Goal: Information Seeking & Learning: Understand process/instructions

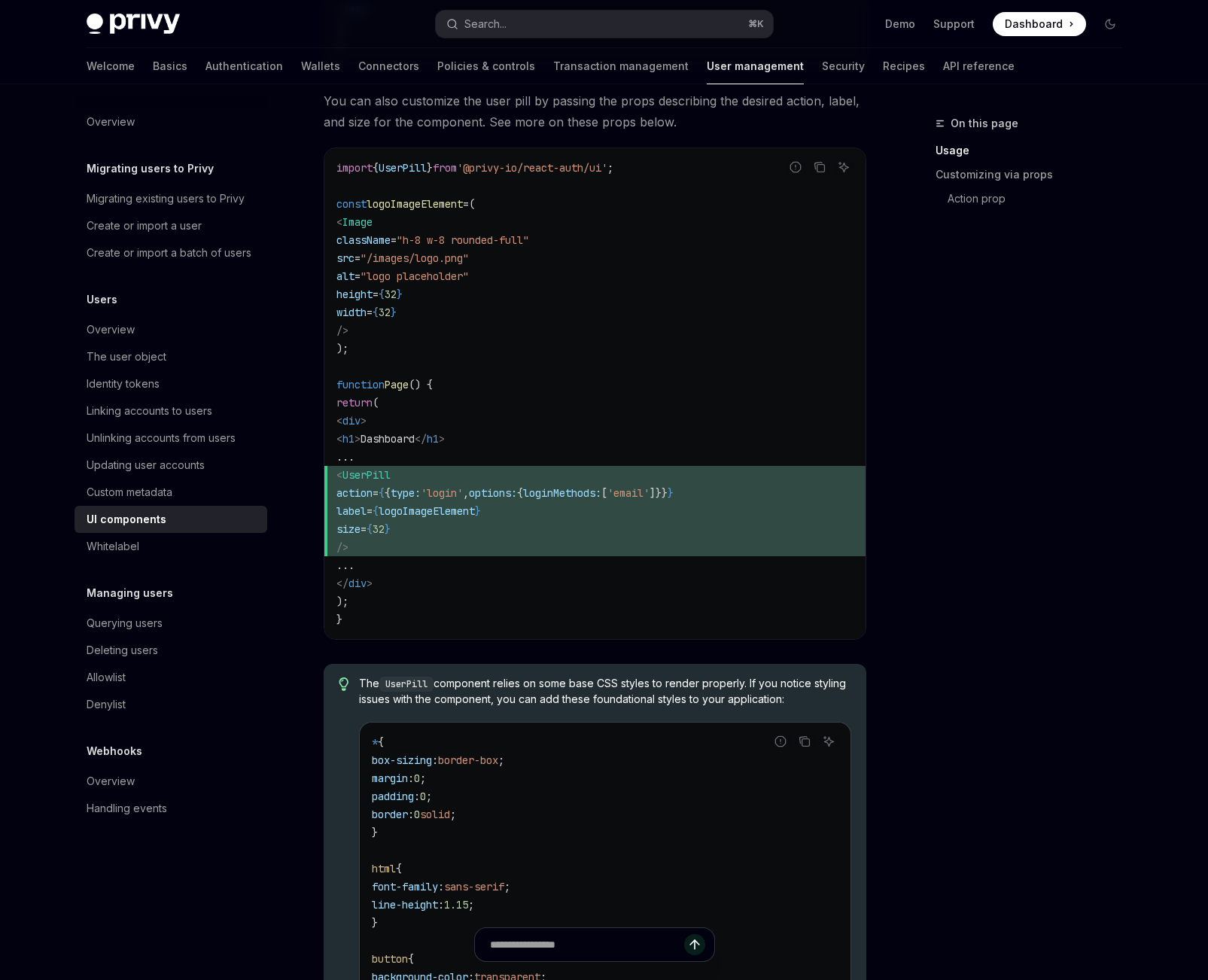
scroll to position [902, 0]
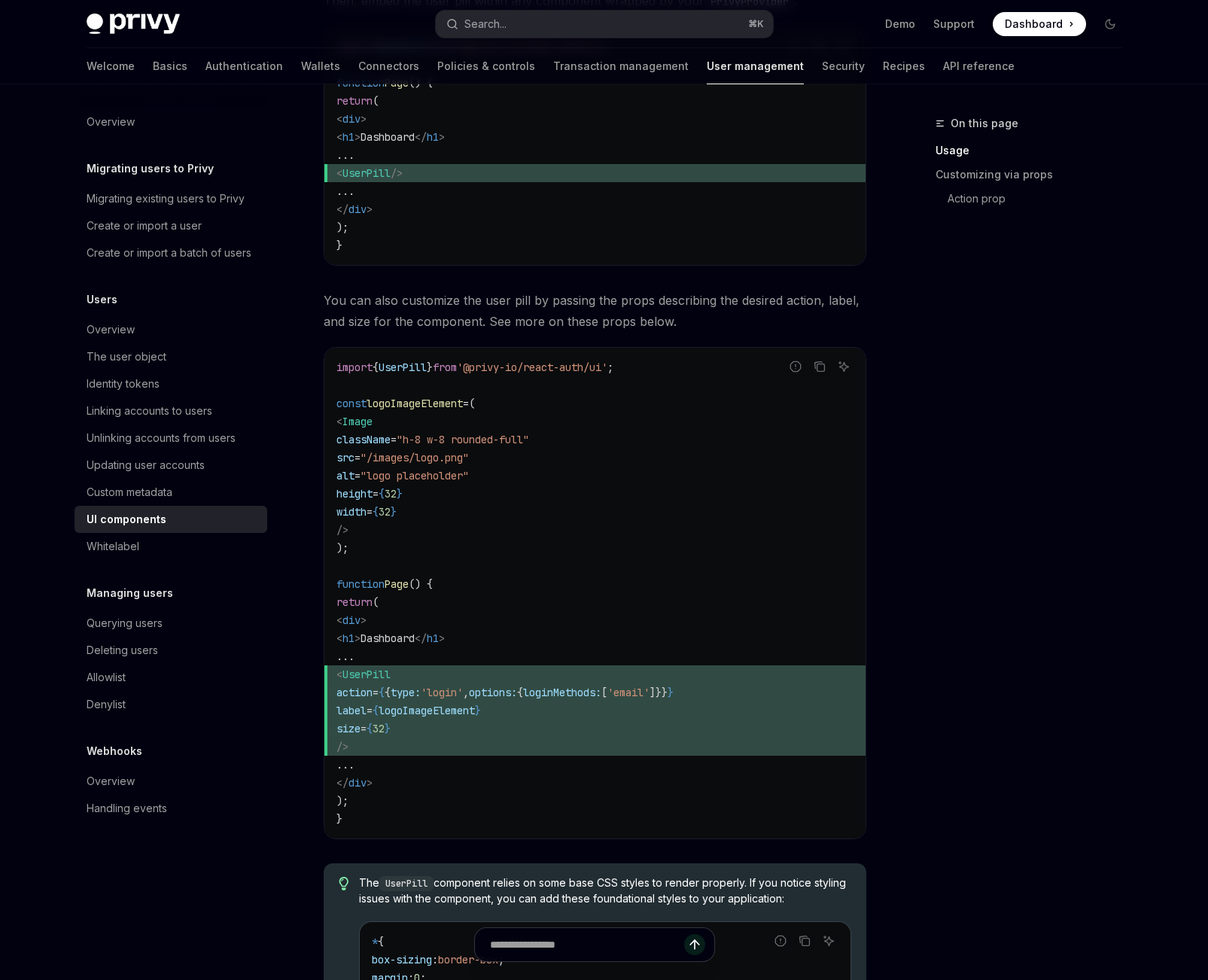
drag, startPoint x: 400, startPoint y: 747, endPoint x: 387, endPoint y: 673, distance: 75.1
click at [373, 669] on code "import { UserPill } from '@privy-io/react-auth/ui' ; const logoImageElement = (…" at bounding box center [595, 592] width 517 height 469
copy code "< UserPill action = { { type: 'login' , options: { loginMethods: [ 'email' ]}} …"
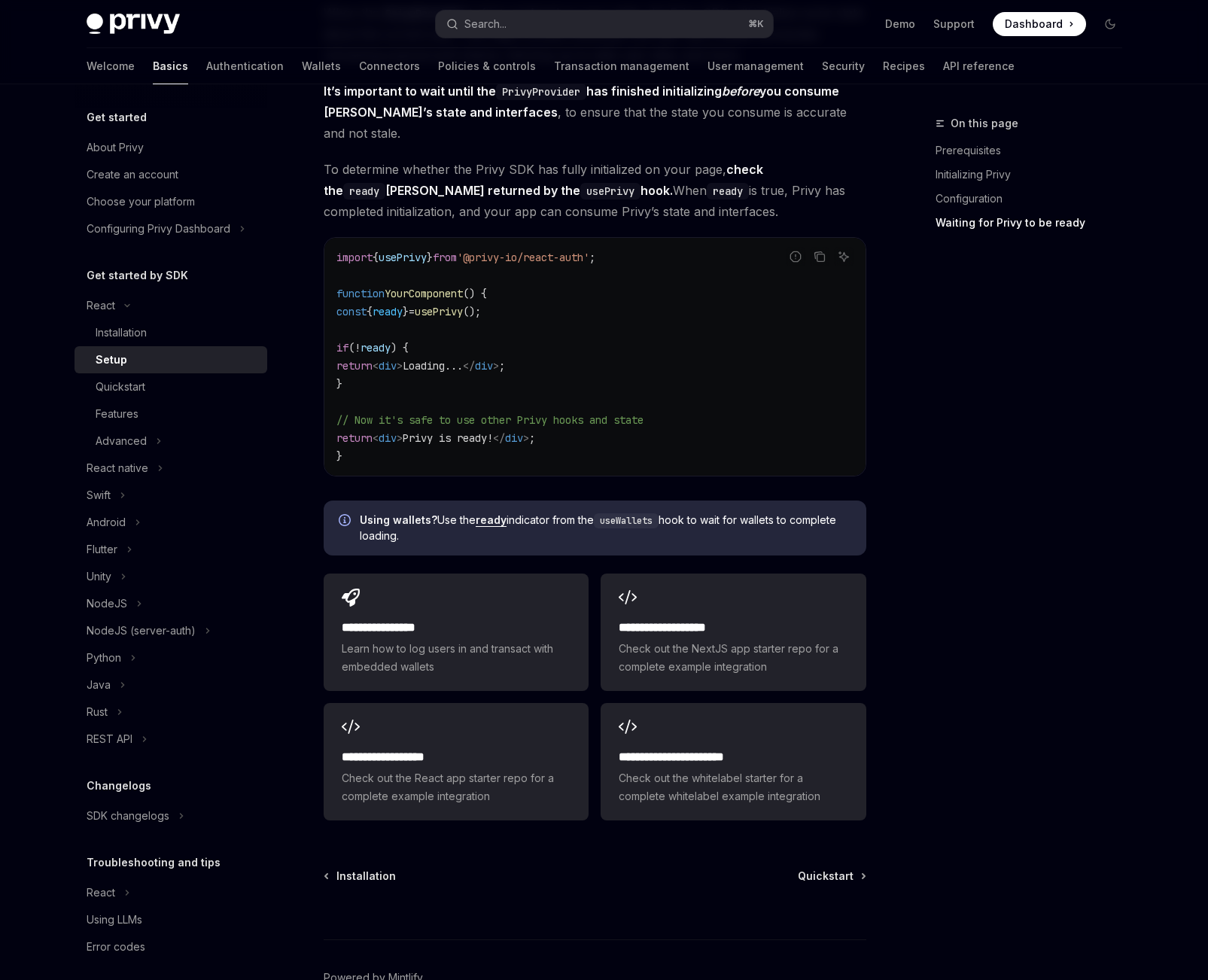
scroll to position [1684, 0]
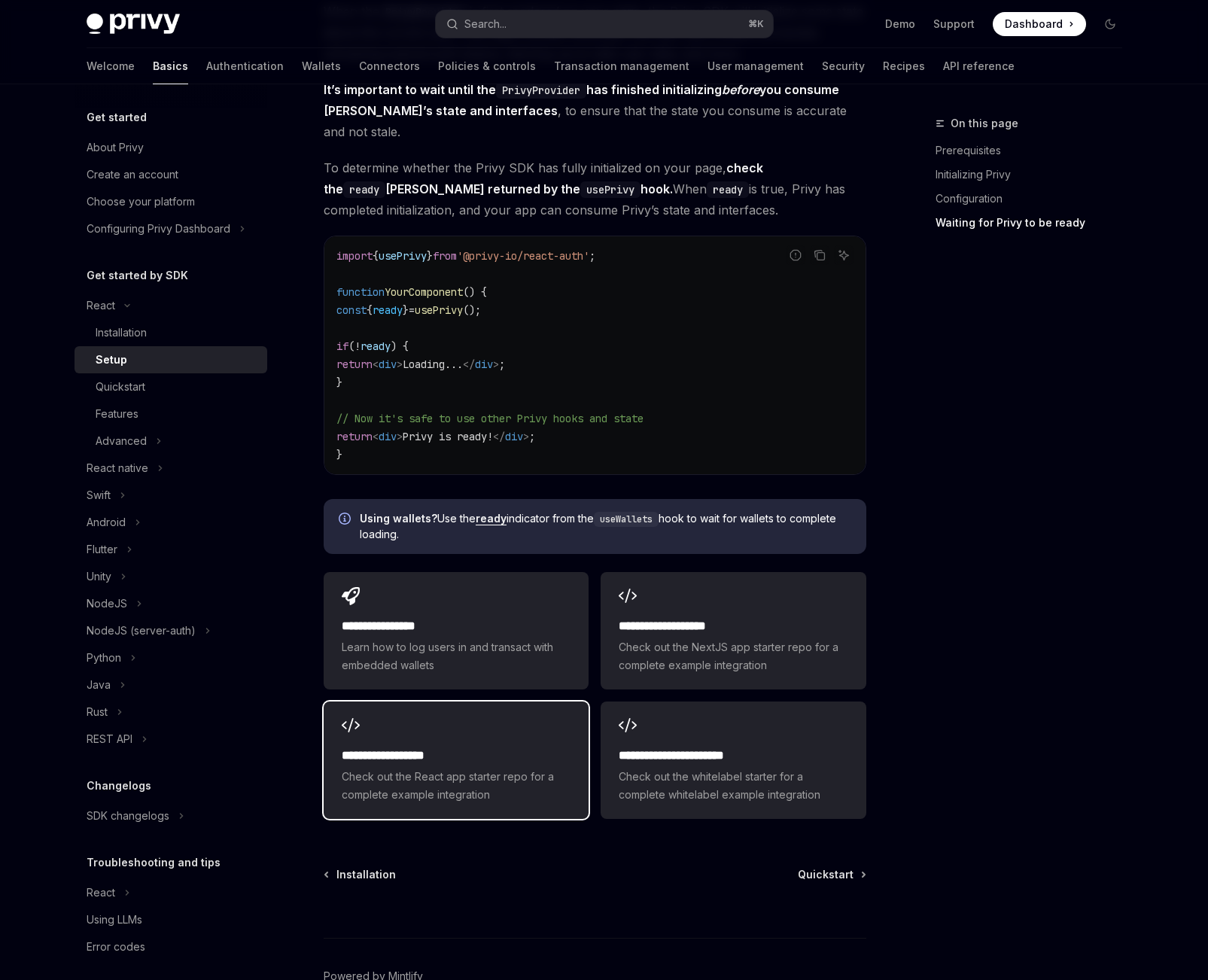
click at [502, 723] on div "**********" at bounding box center [456, 760] width 265 height 117
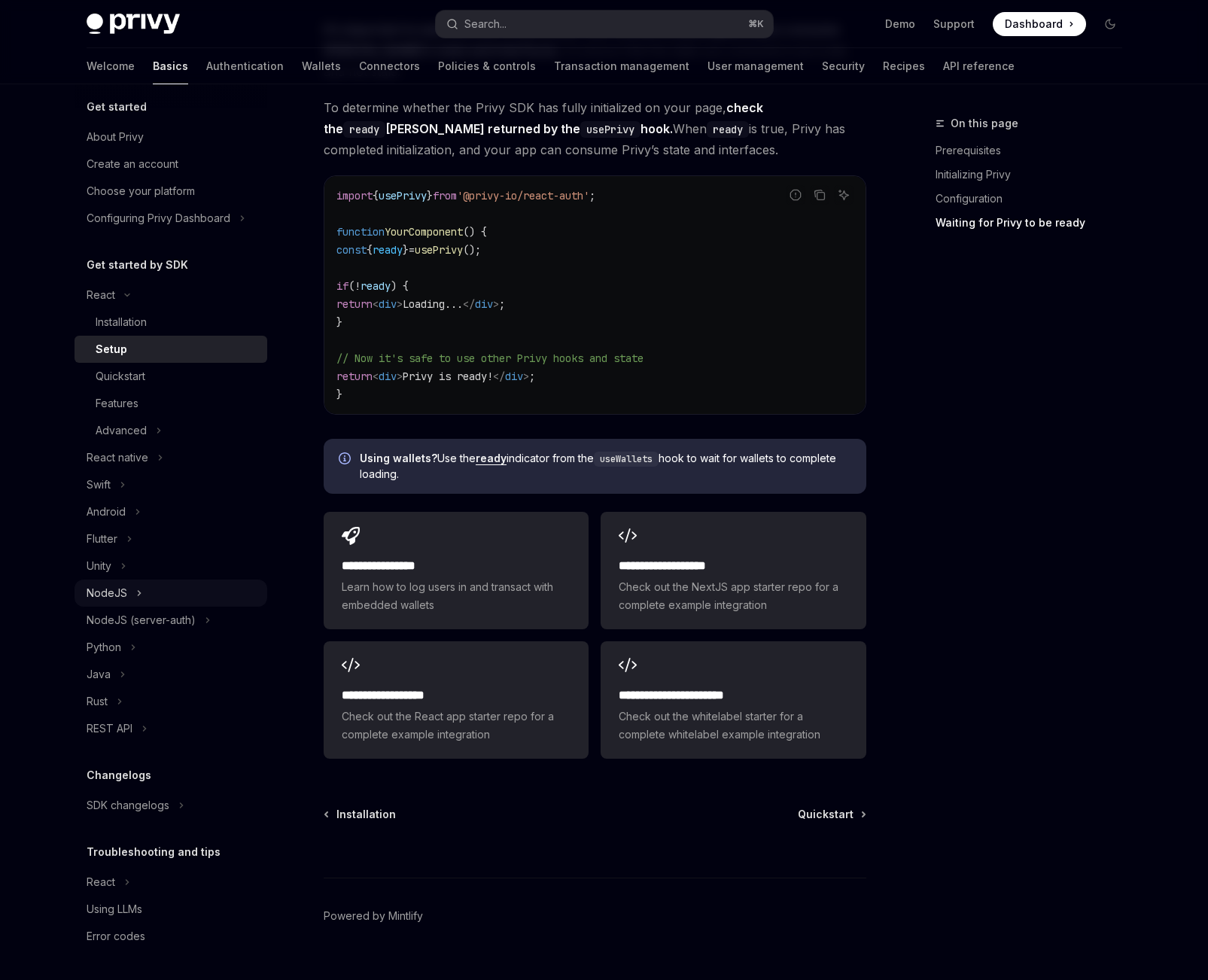
scroll to position [0, 0]
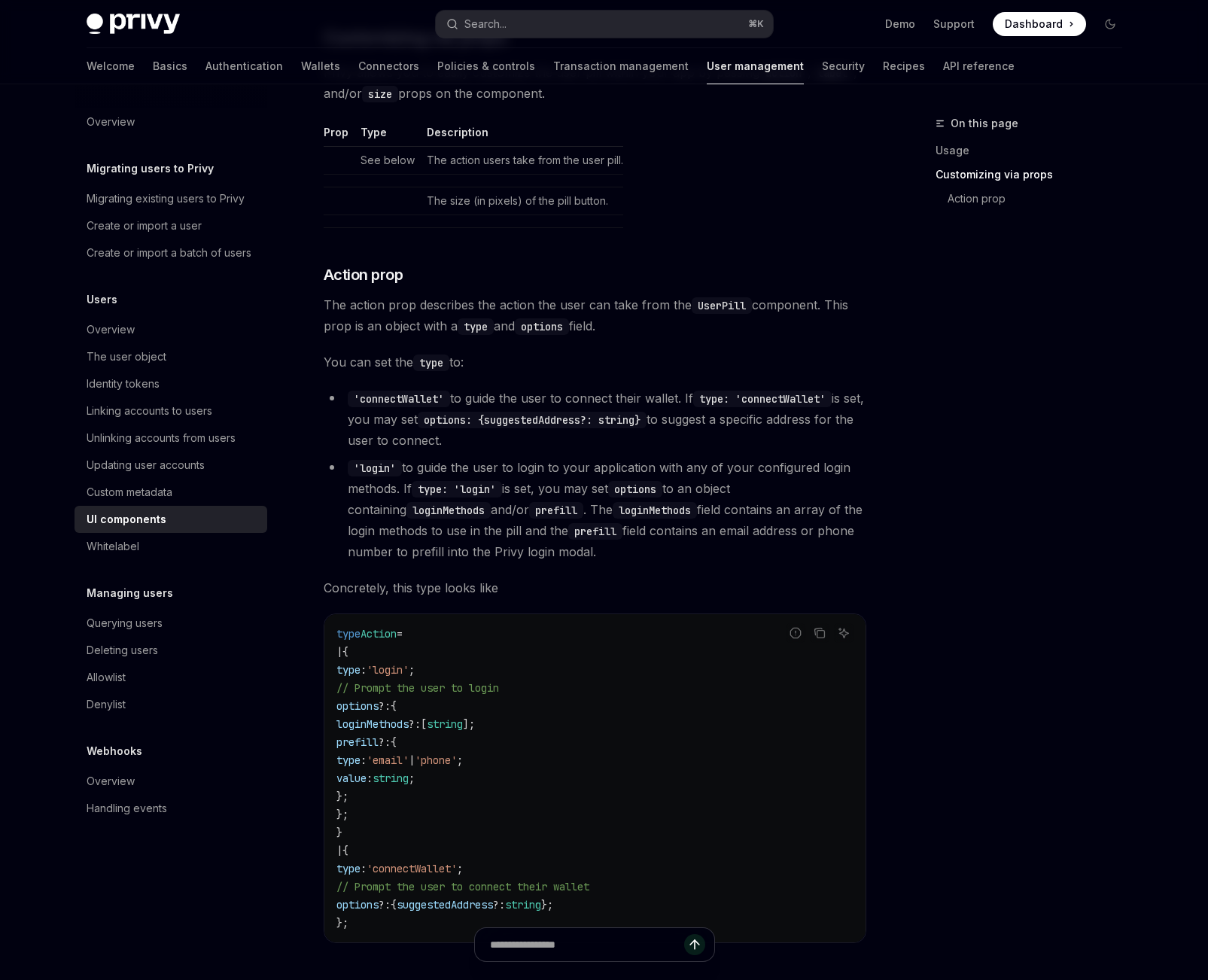
scroll to position [2223, 0]
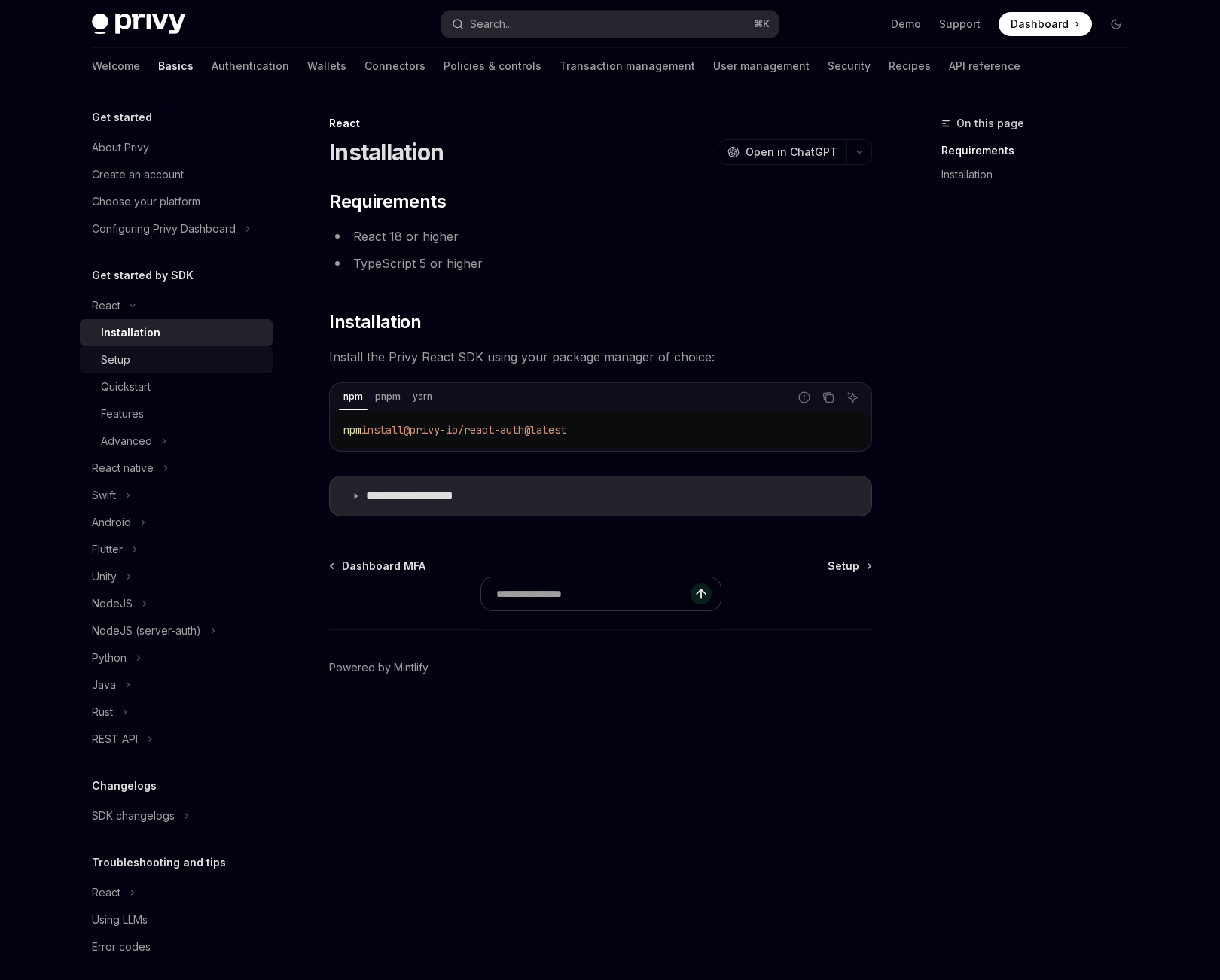
click at [195, 370] on link "Setup" at bounding box center [177, 359] width 193 height 27
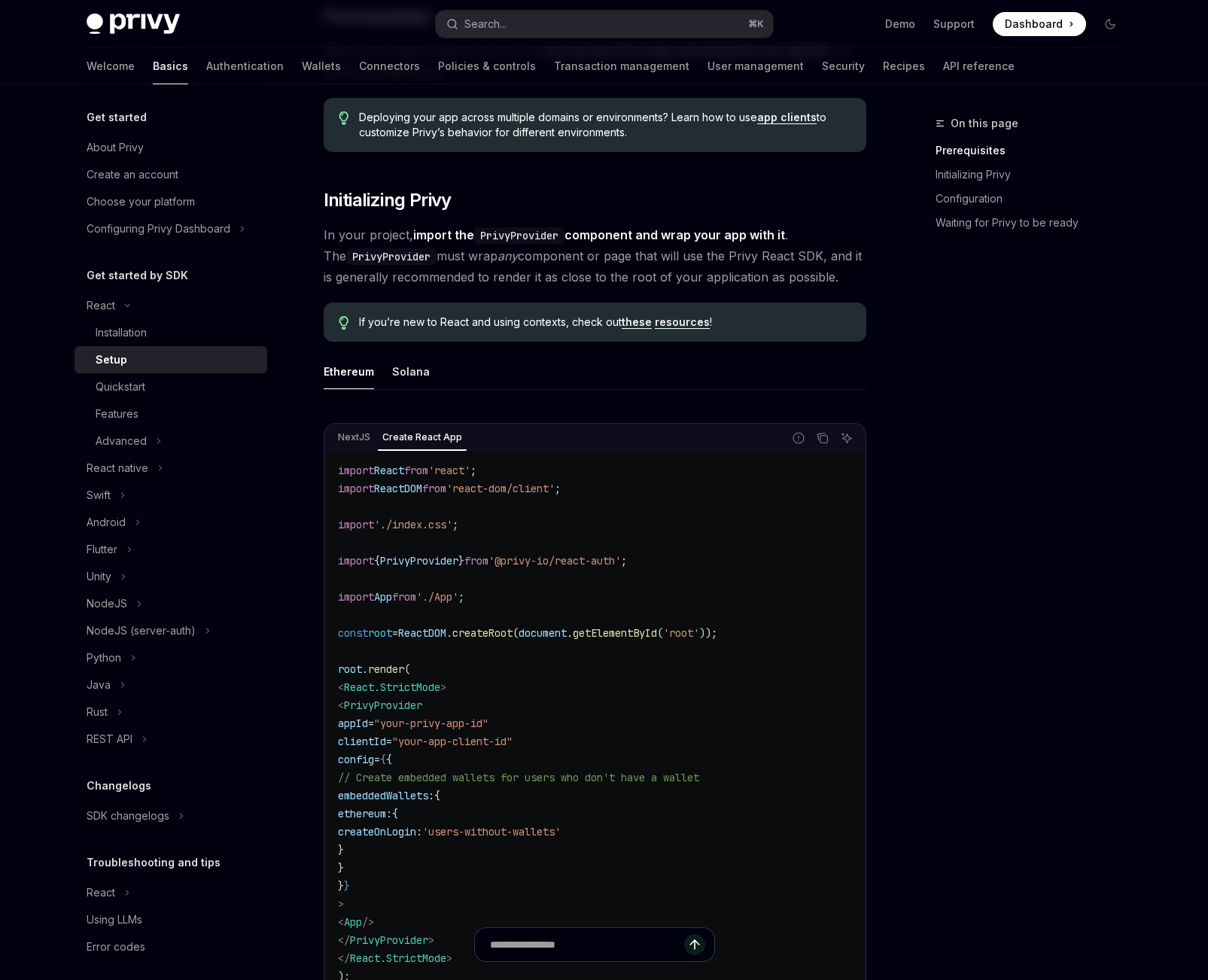
scroll to position [201, 0]
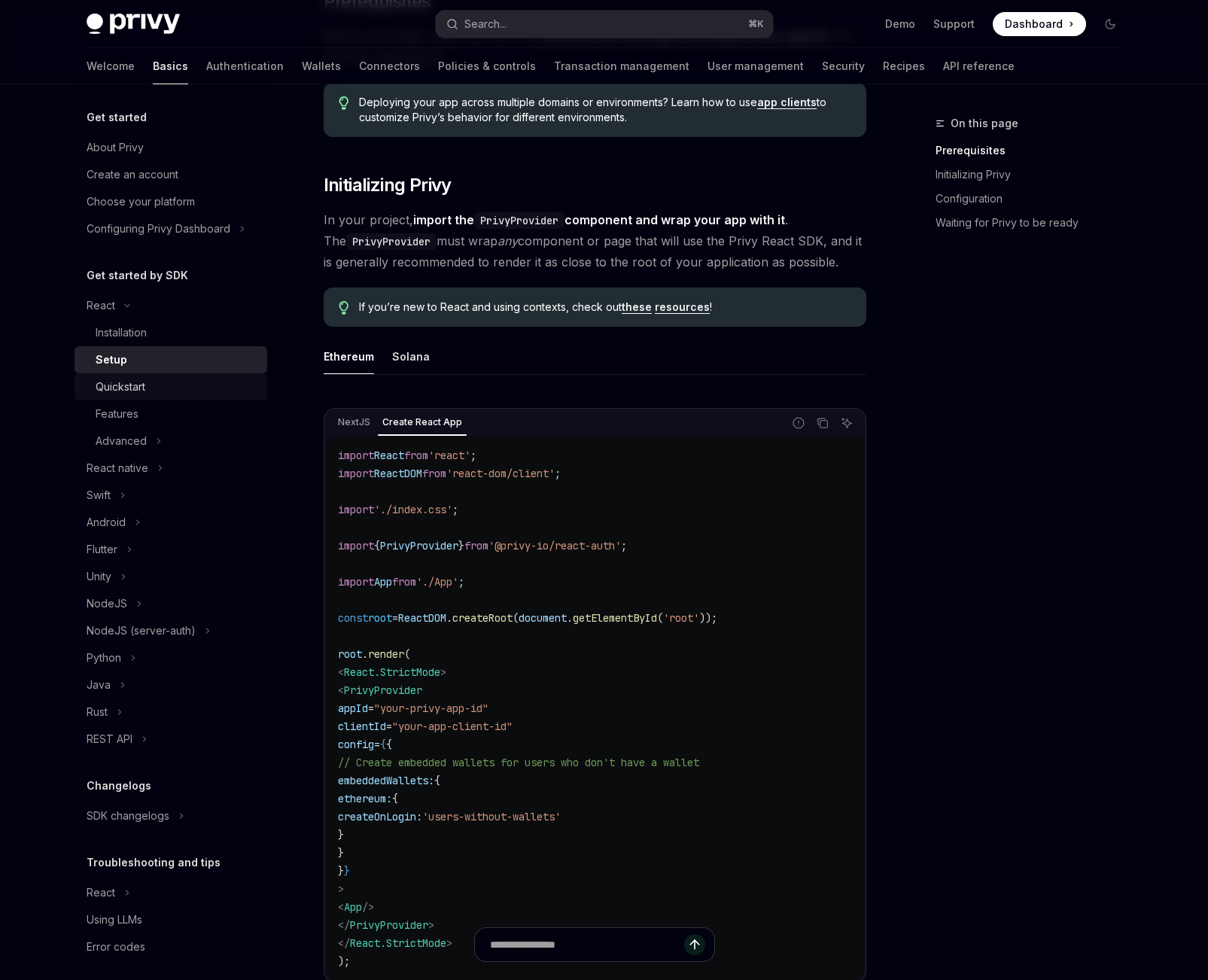
click at [122, 381] on div "Quickstart" at bounding box center [121, 387] width 50 height 18
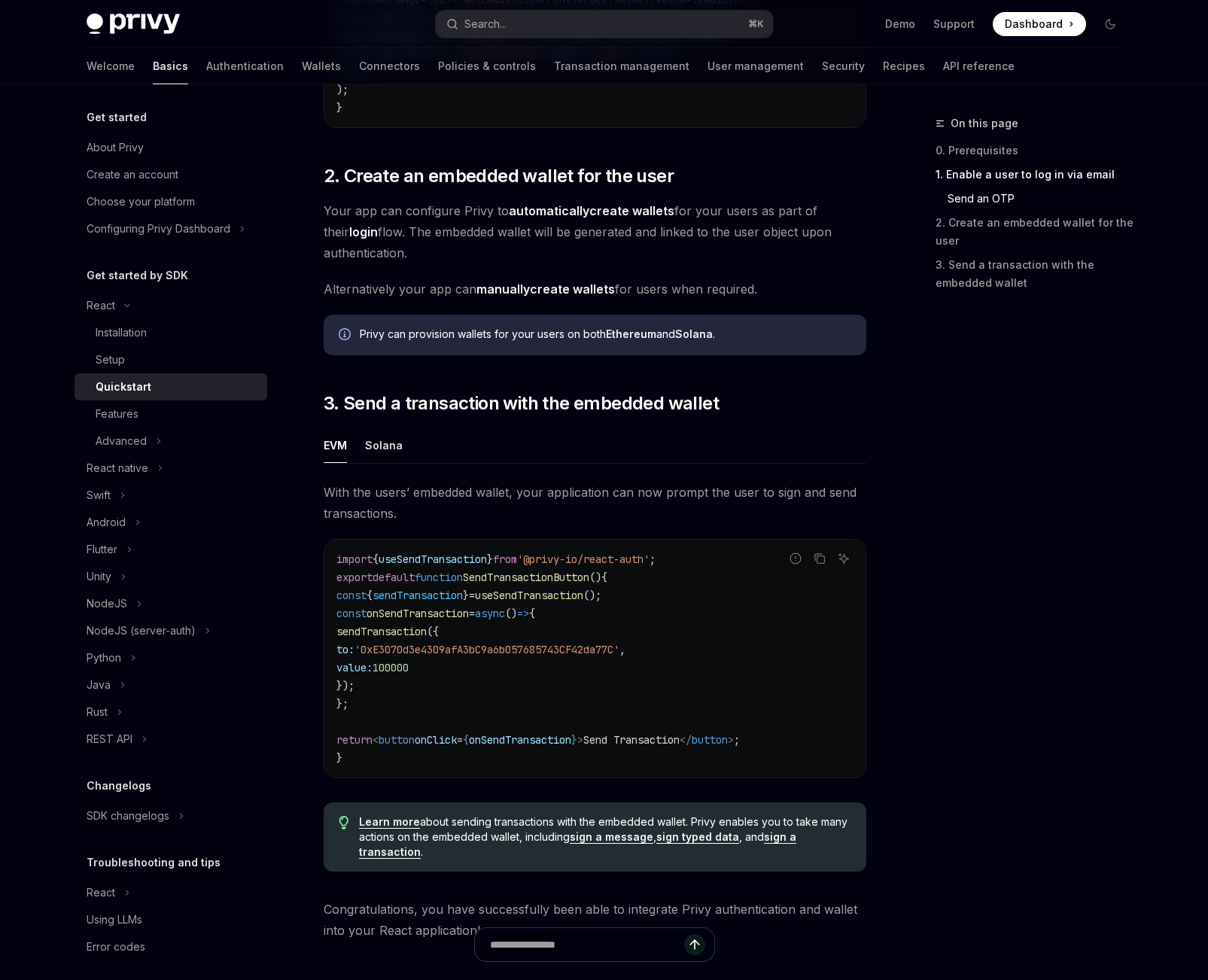
scroll to position [1177, 0]
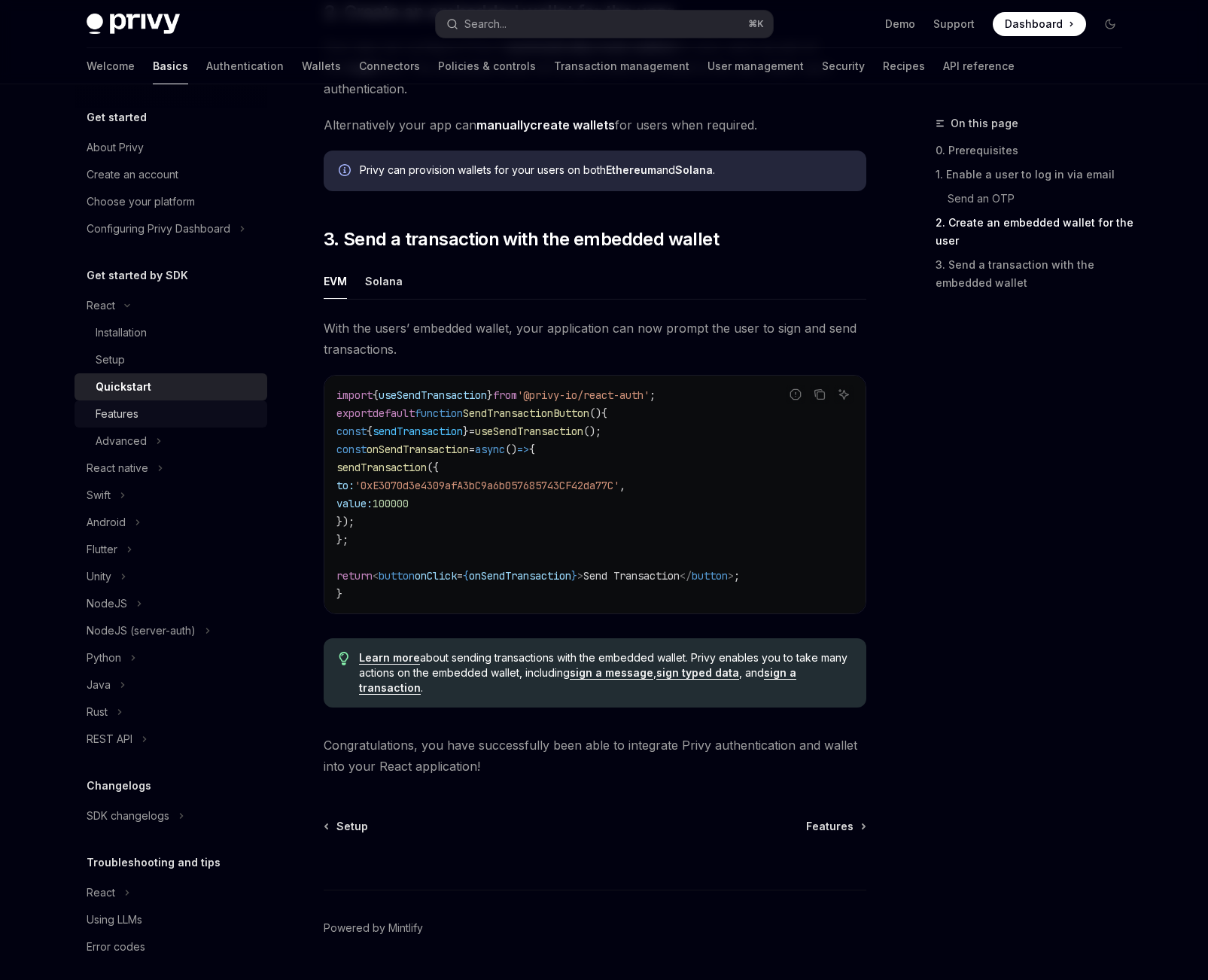
click at [153, 412] on div "Features" at bounding box center [177, 413] width 163 height 18
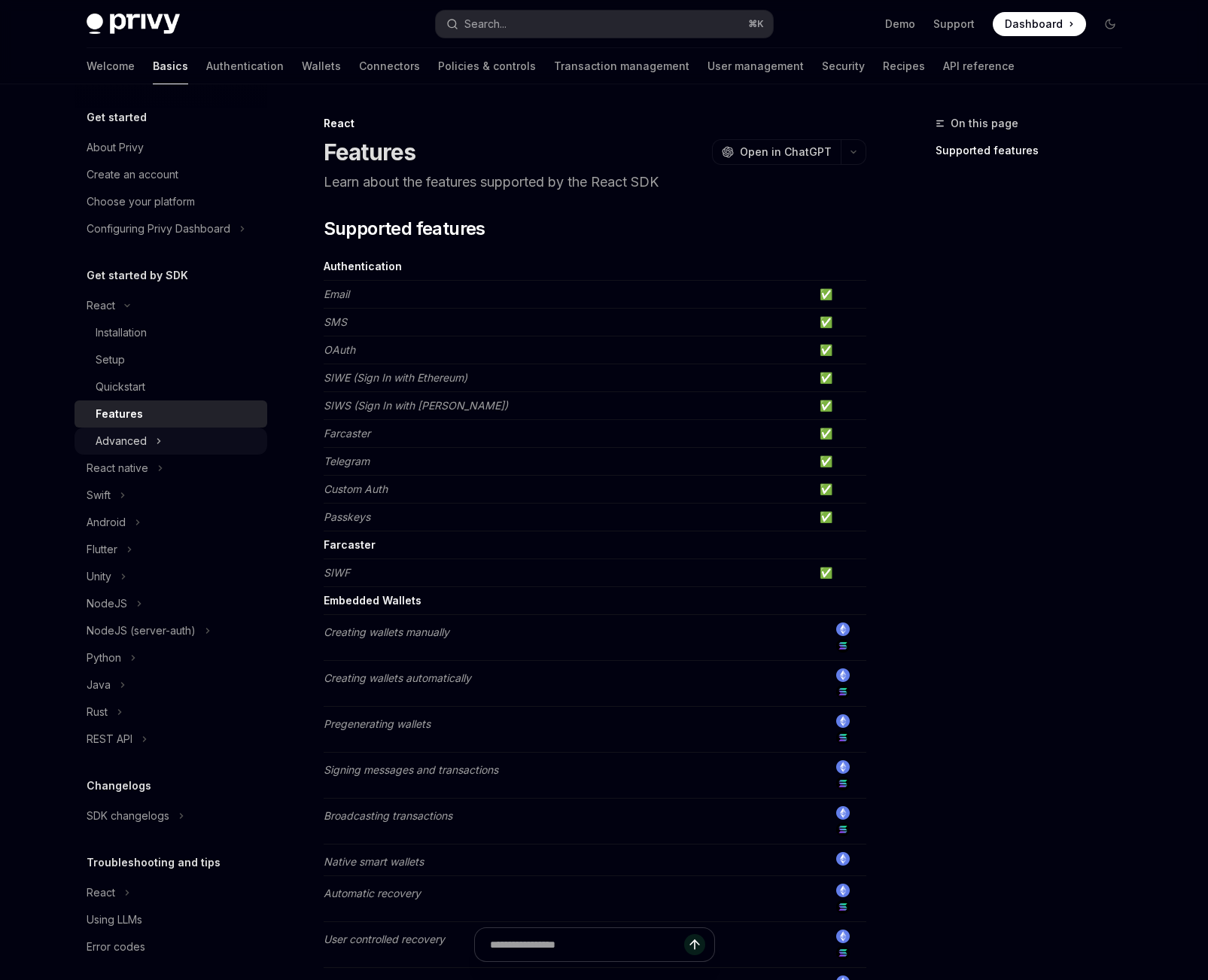
click at [164, 440] on button "Advanced" at bounding box center [171, 441] width 193 height 27
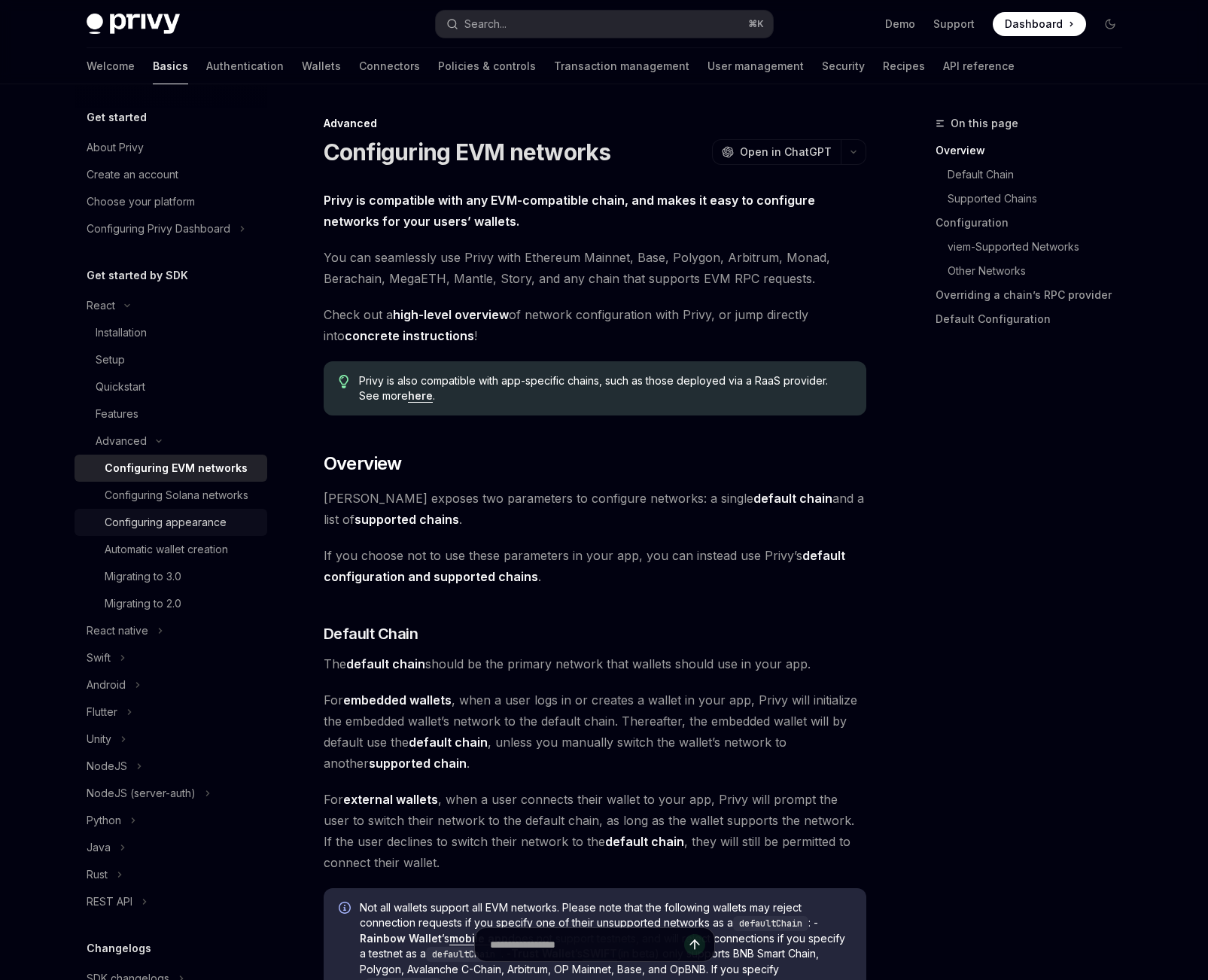
click at [193, 531] on div "Configuring appearance" at bounding box center [166, 522] width 122 height 18
type textarea "*"
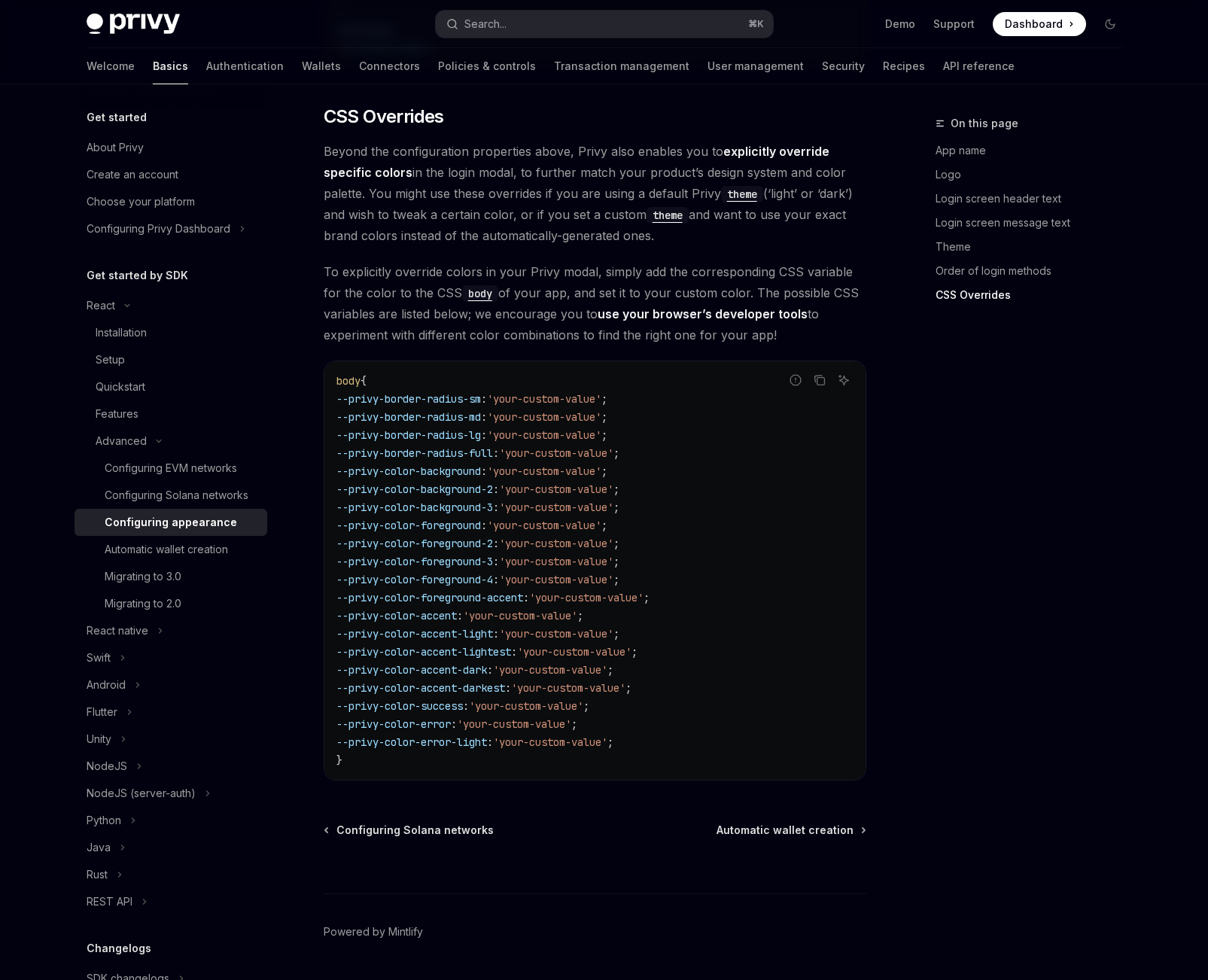
scroll to position [3346, 0]
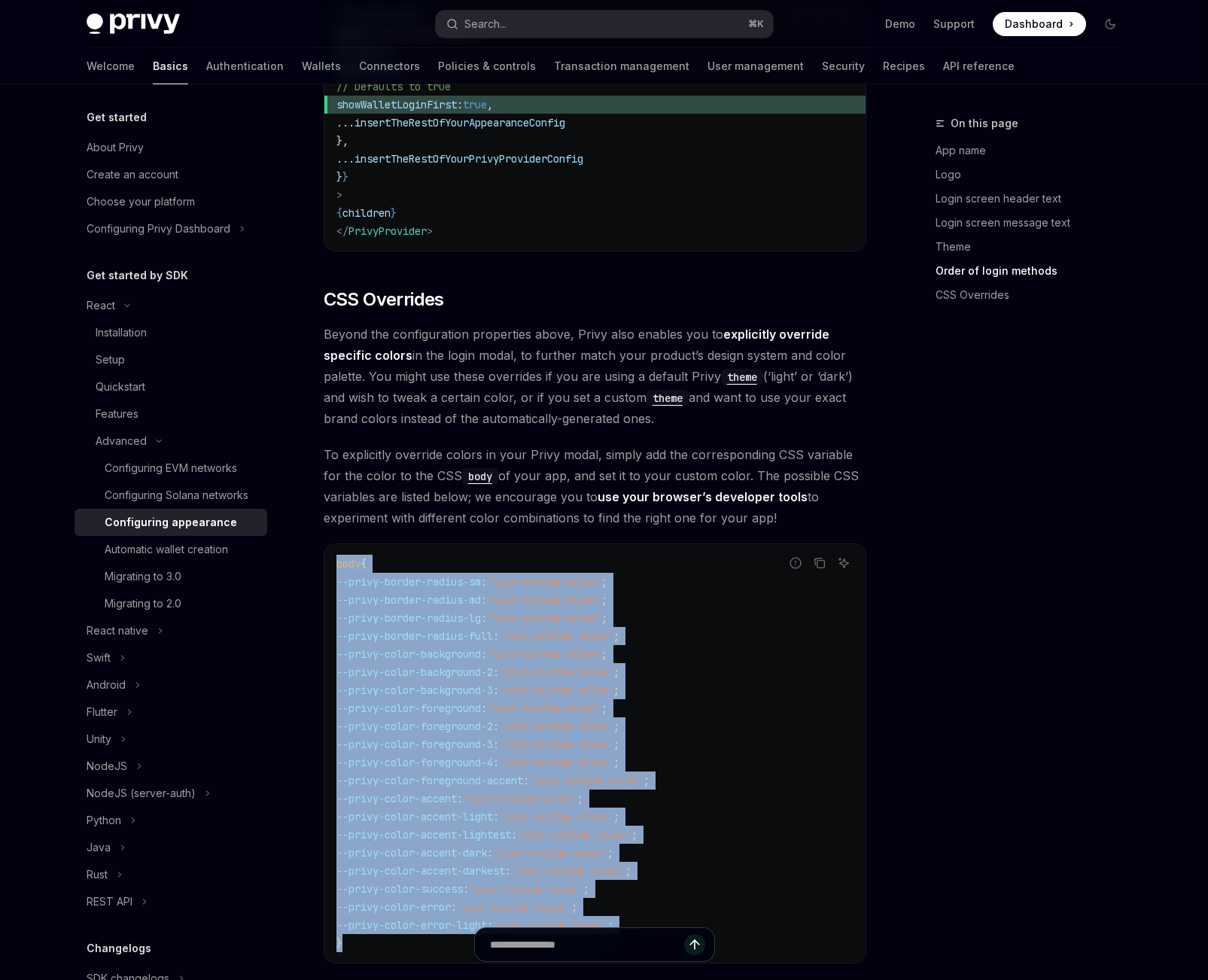
drag, startPoint x: 324, startPoint y: 777, endPoint x: 329, endPoint y: 518, distance: 259.0
click at [329, 544] on div "body { --privy-border-radius-sm : 'your-custom-value' ; --privy-border-radius-m…" at bounding box center [595, 754] width 542 height 419
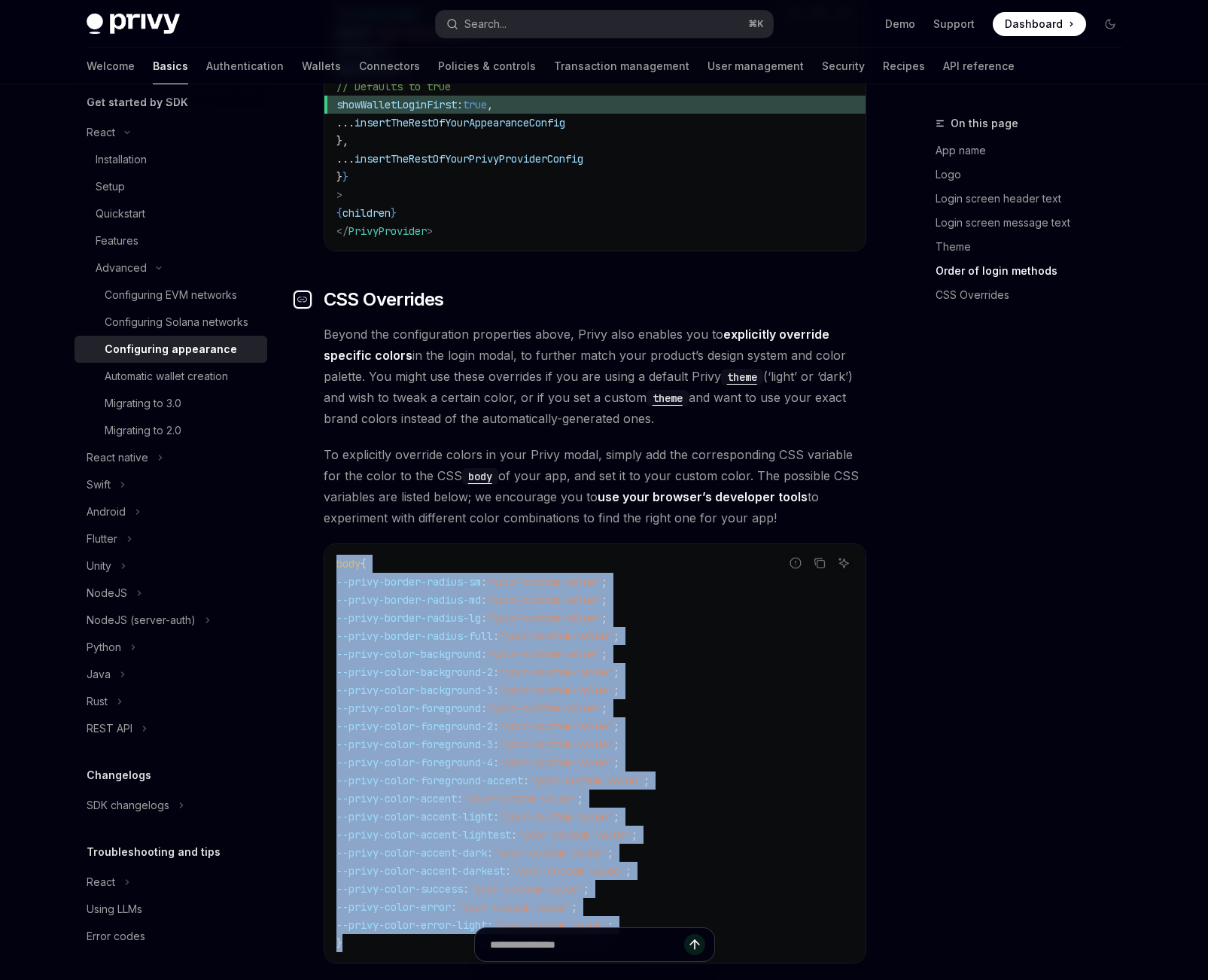
click at [303, 295] on icon "Navigate to header" at bounding box center [302, 300] width 10 height 9
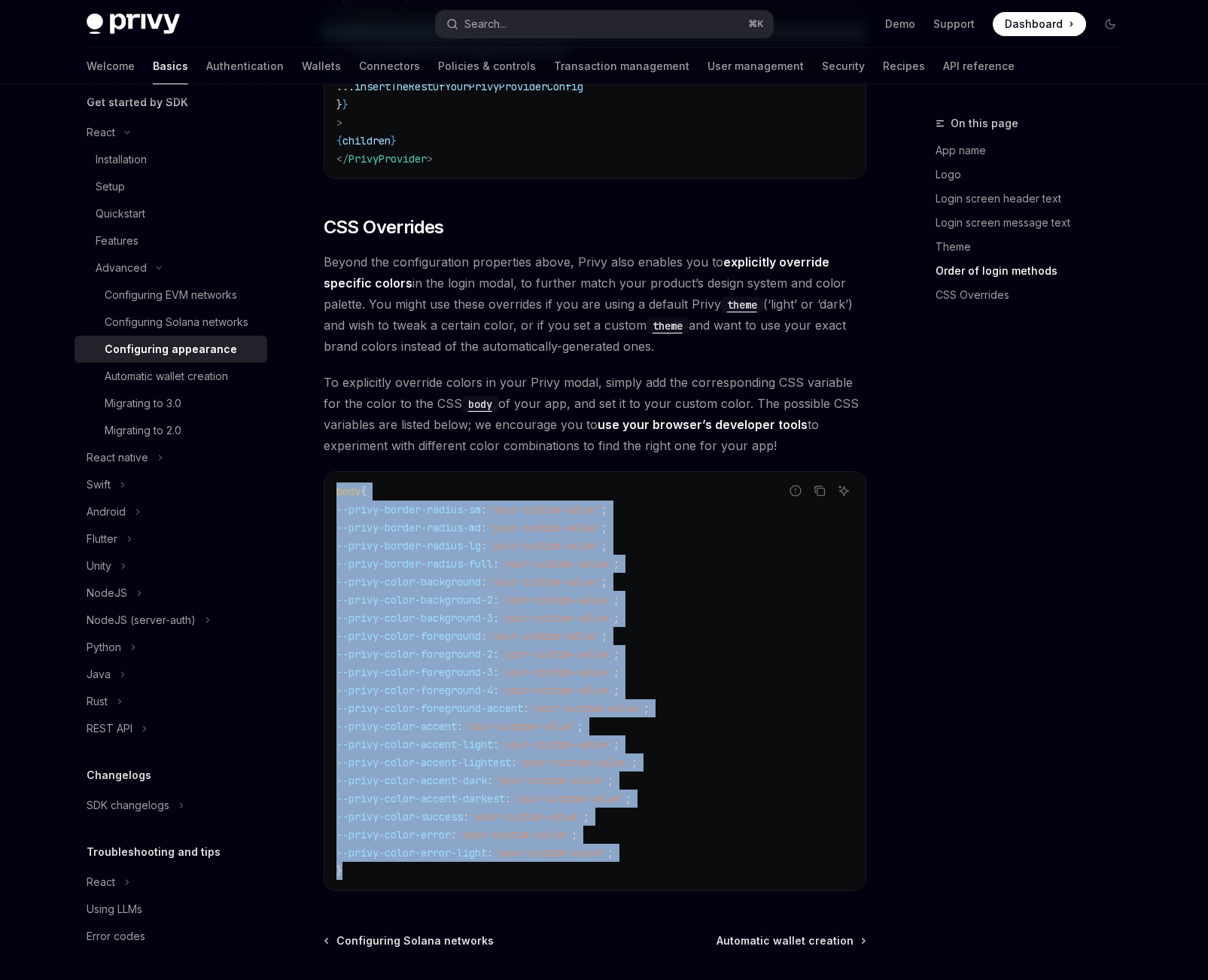
scroll to position [3477, 0]
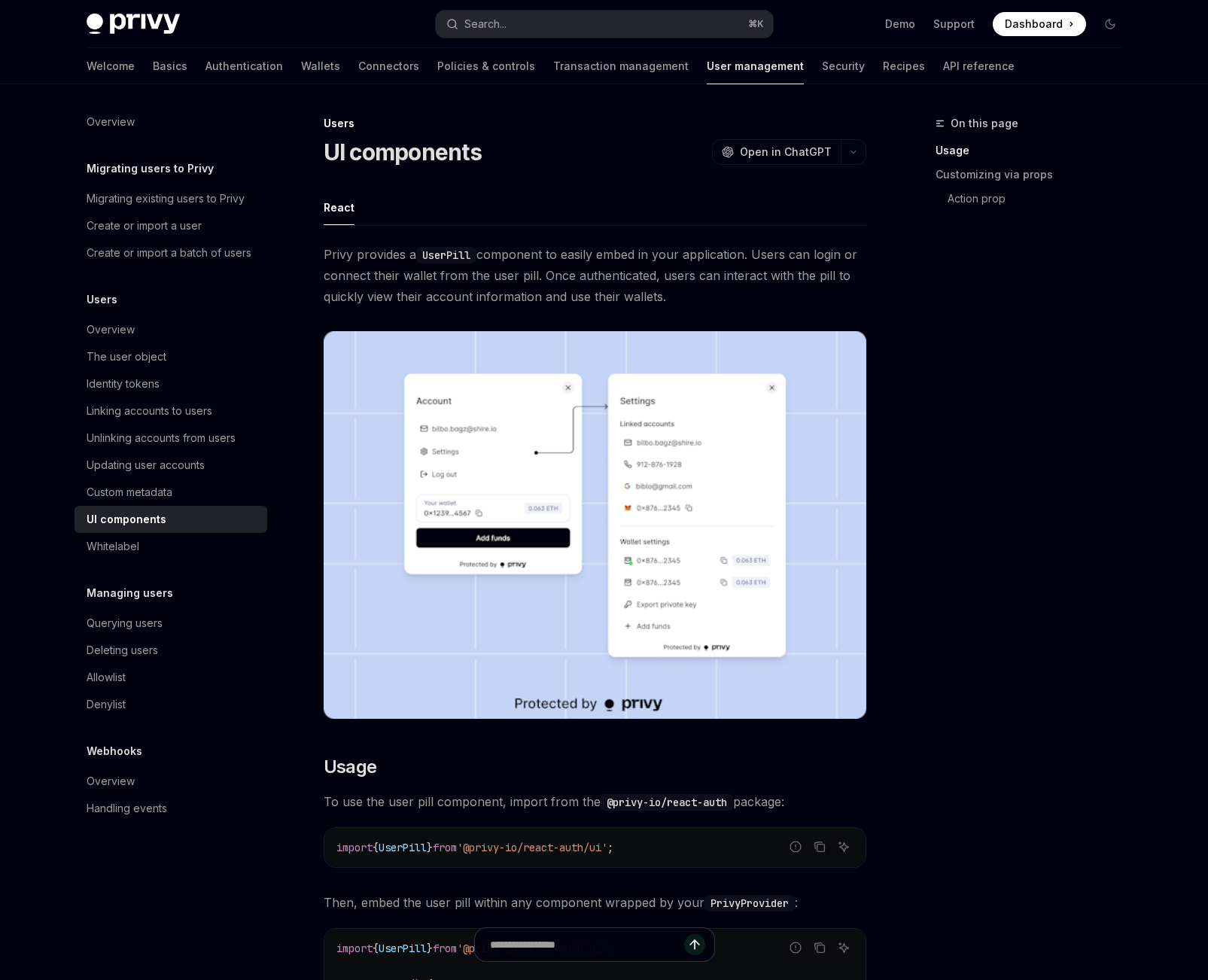
scroll to position [902, 0]
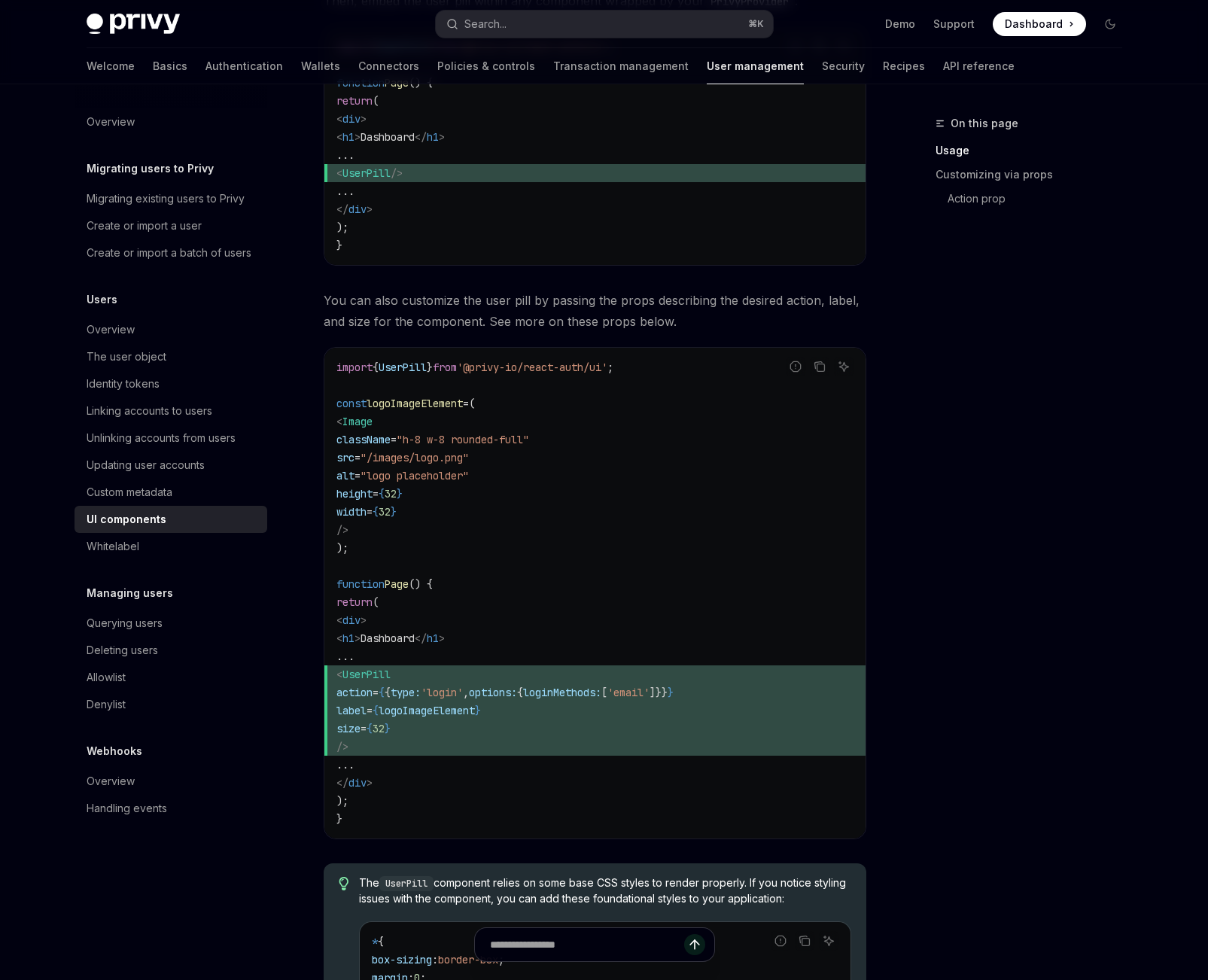
click at [475, 711] on span "logoImageElement" at bounding box center [427, 710] width 96 height 14
click at [391, 678] on span "UserPill" at bounding box center [367, 674] width 48 height 14
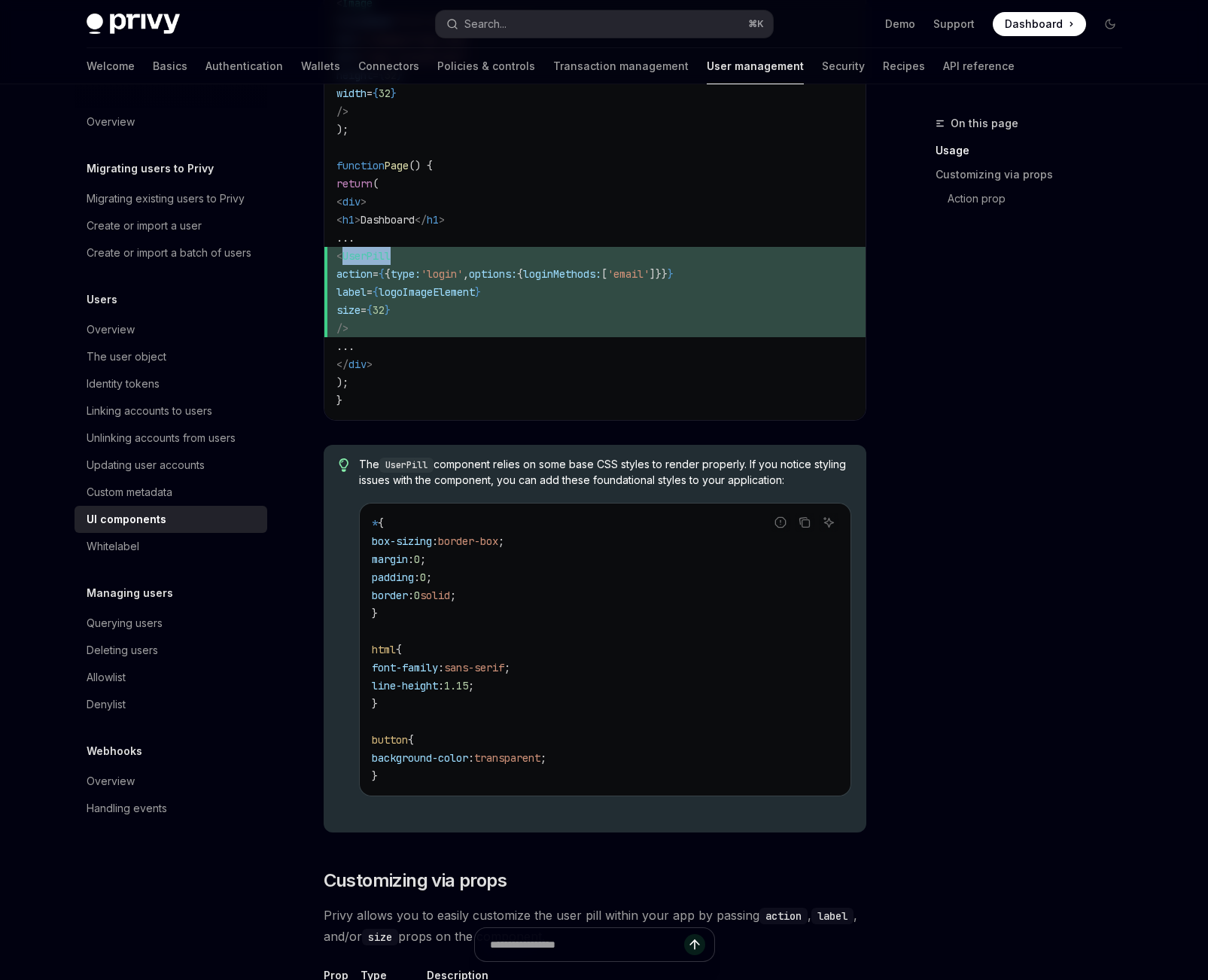
scroll to position [1259, 0]
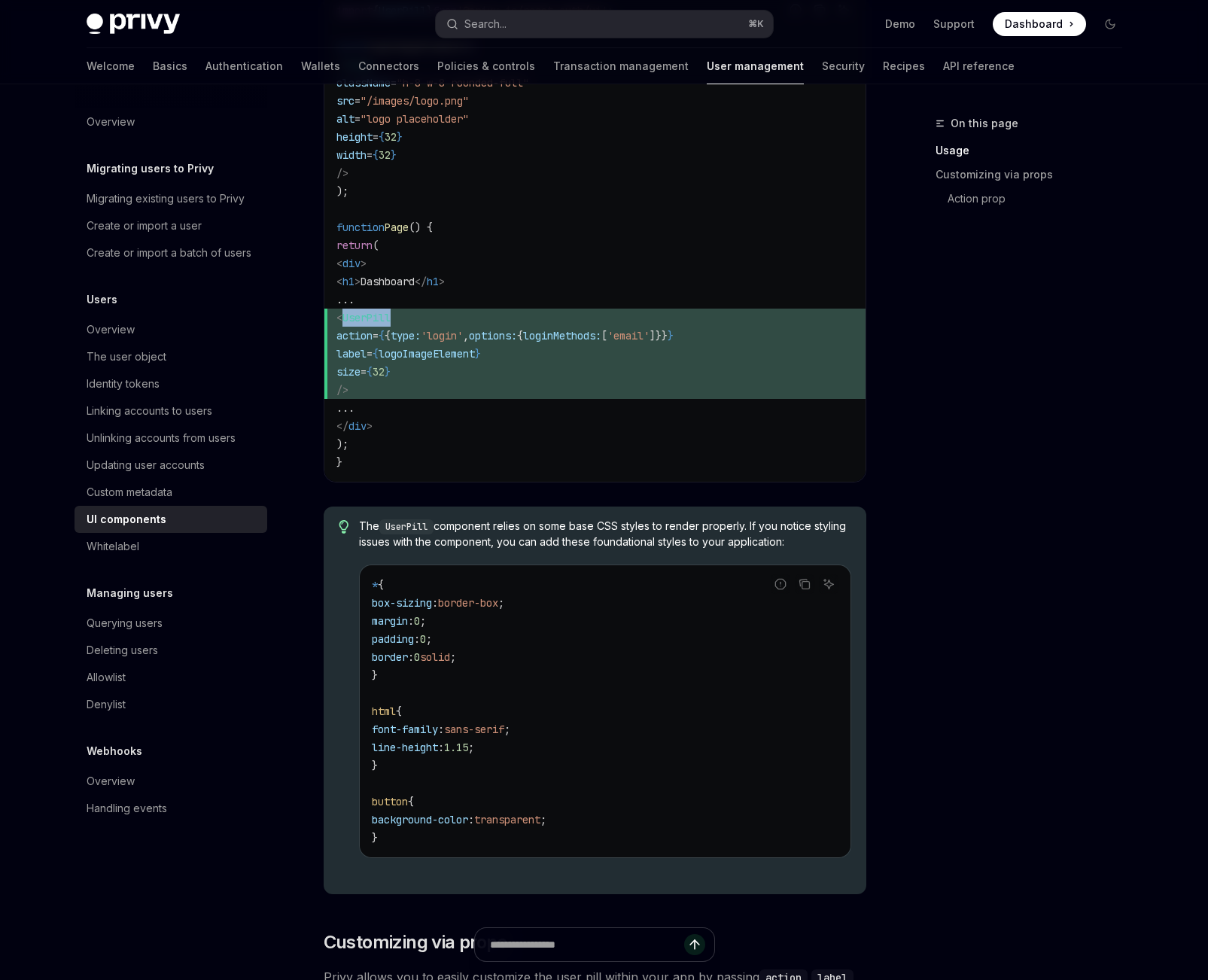
click at [391, 320] on span "UserPill" at bounding box center [367, 318] width 48 height 14
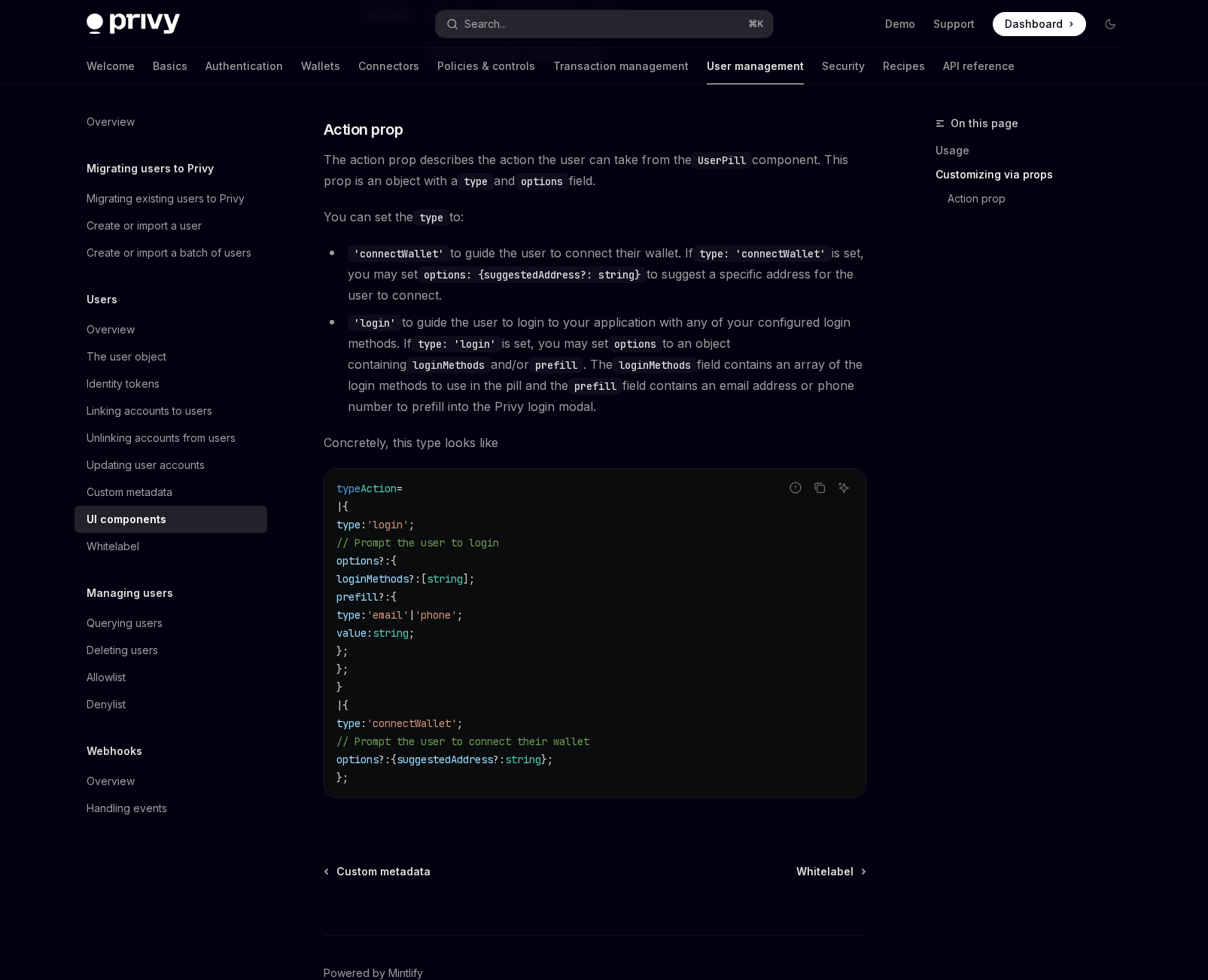
scroll to position [2394, 0]
